Goal: Information Seeking & Learning: Learn about a topic

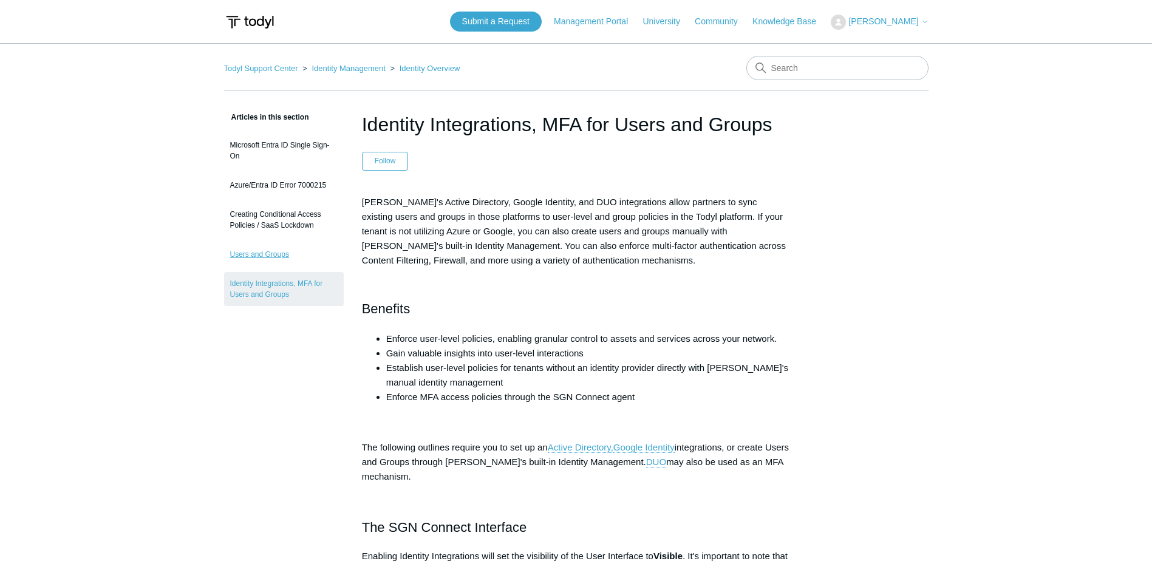
click at [282, 255] on link "Users and Groups" at bounding box center [284, 254] width 120 height 23
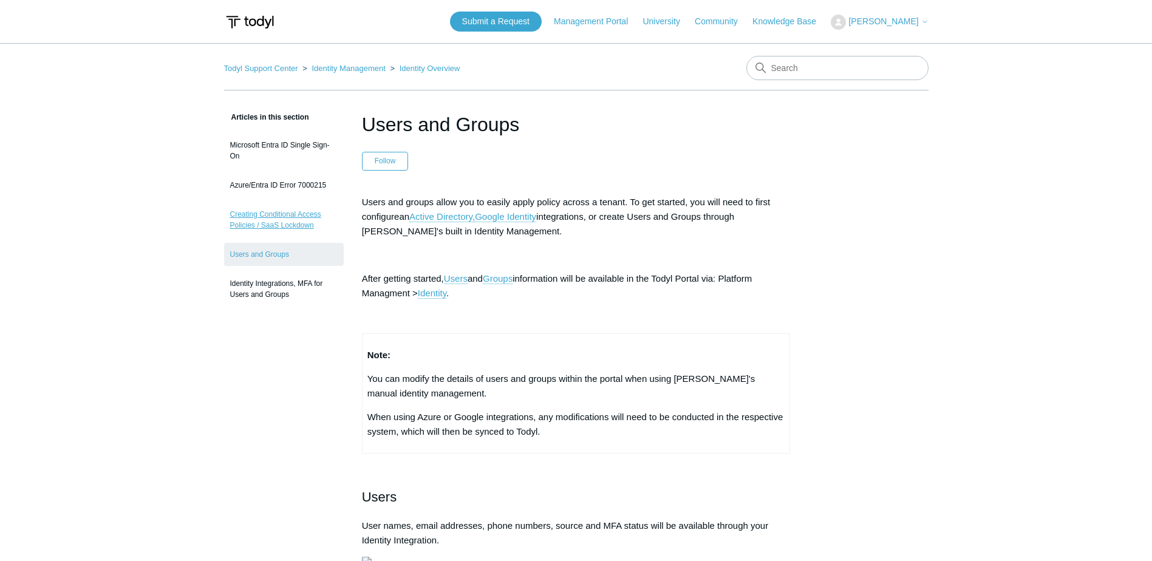
click at [292, 229] on link "Creating Conditional Access Policies / SaaS Lockdown" at bounding box center [284, 220] width 120 height 34
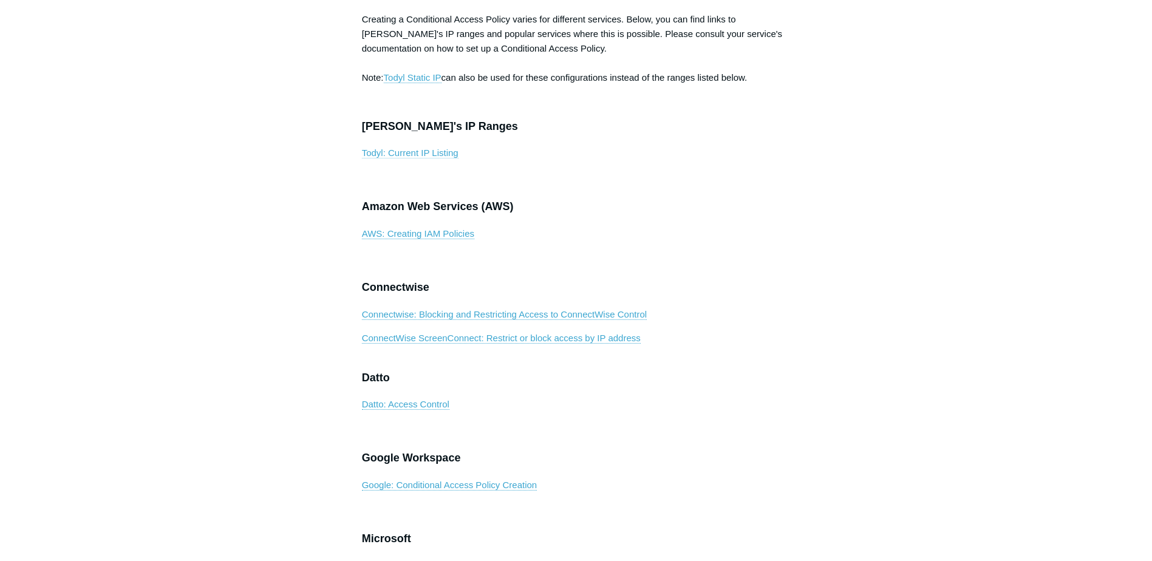
scroll to position [425, 0]
click at [429, 160] on link "Todyl: Current IP Listing" at bounding box center [410, 154] width 97 height 11
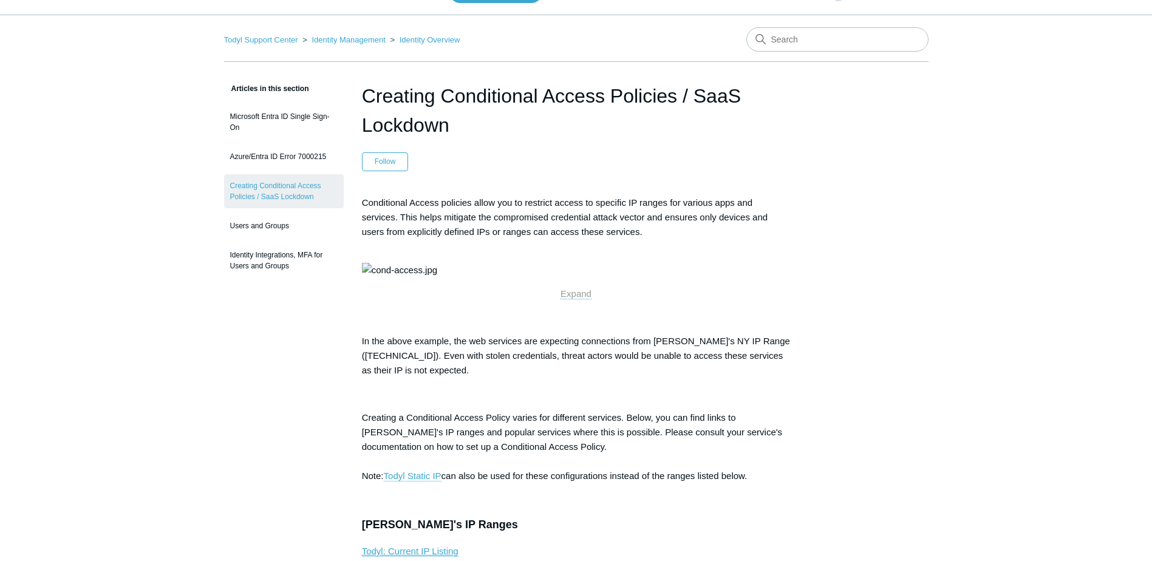
scroll to position [0, 0]
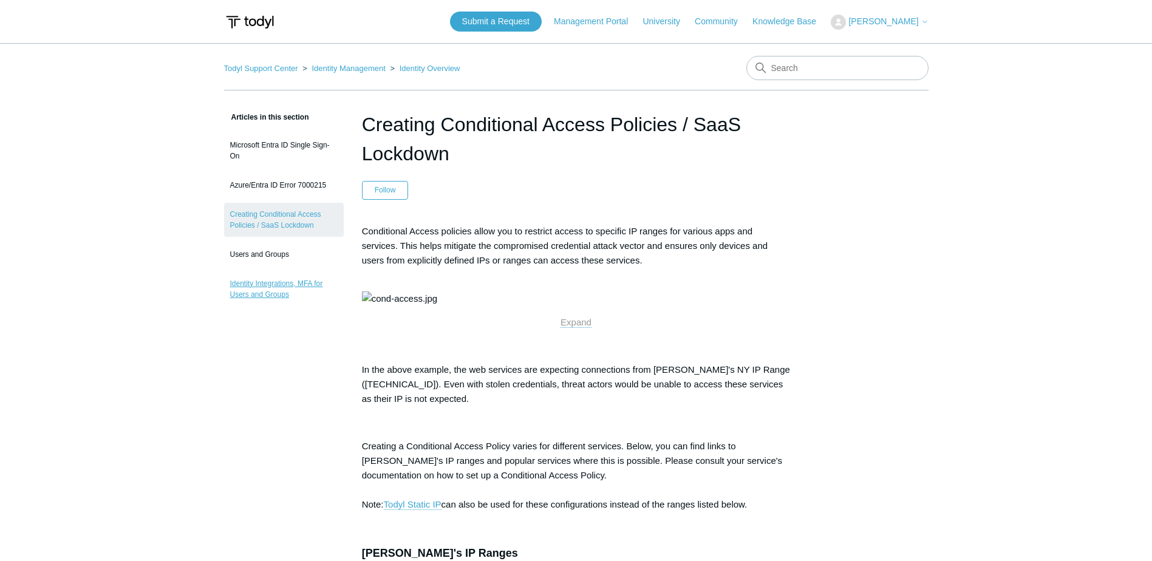
click at [253, 283] on link "Identity Integrations, MFA for Users and Groups" at bounding box center [284, 289] width 120 height 34
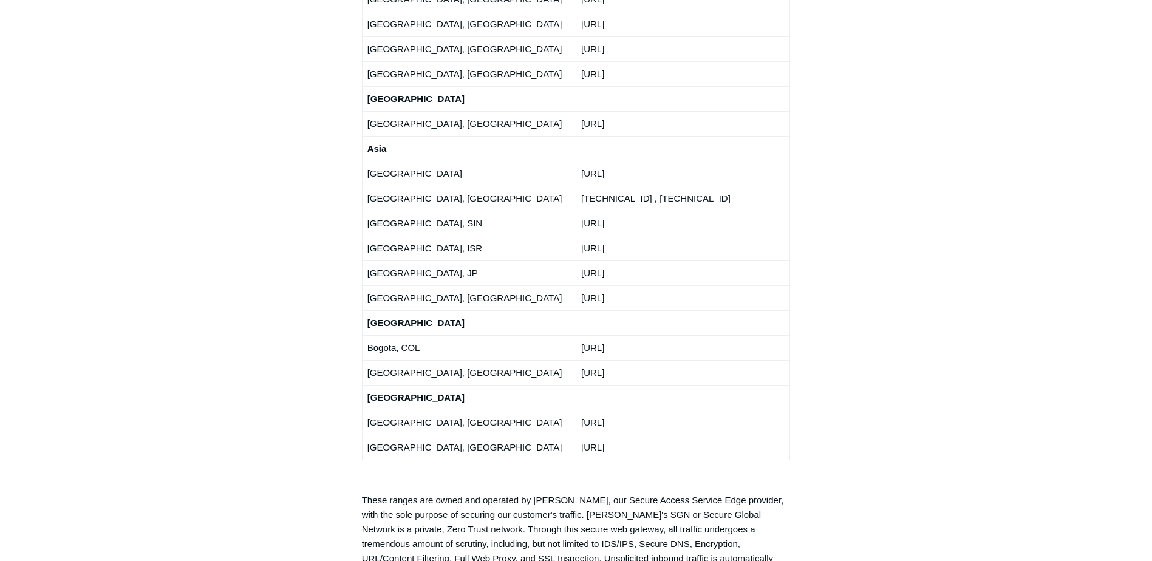
scroll to position [2368, 0]
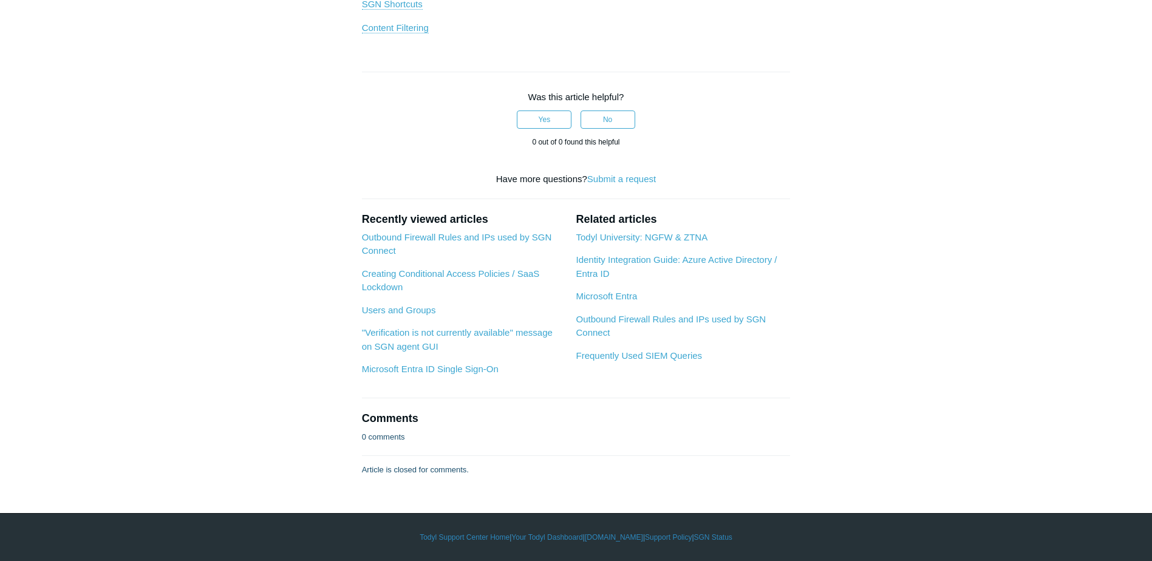
scroll to position [1495, 0]
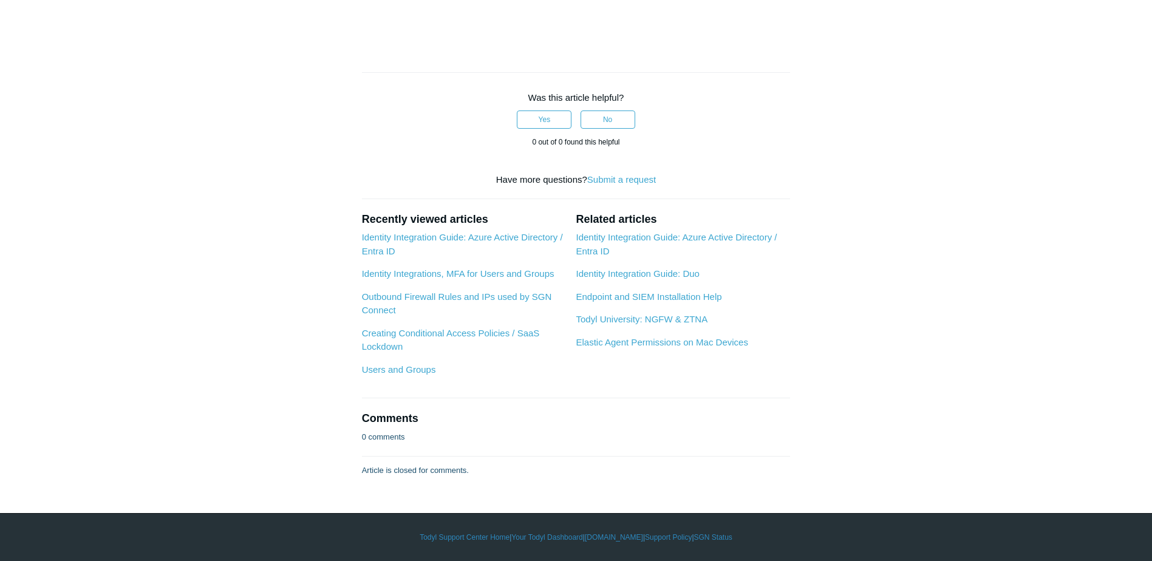
scroll to position [1883, 0]
